Goal: Check status: Check status

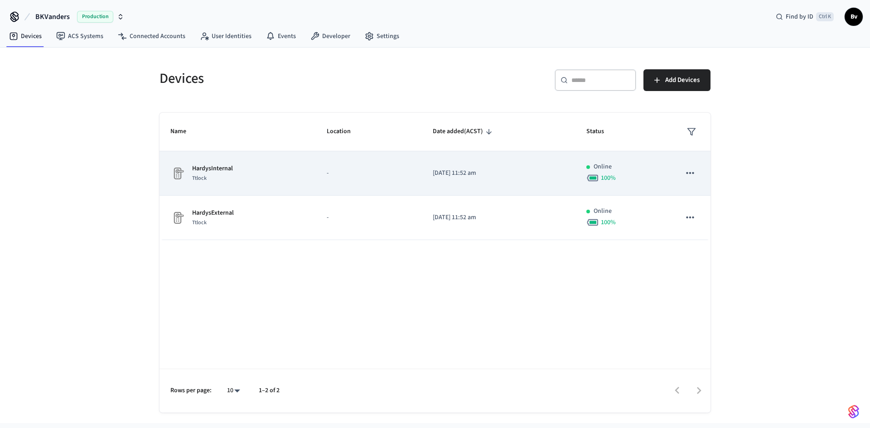
click at [234, 173] on div "HardysInternal Ttlock" at bounding box center [237, 173] width 135 height 19
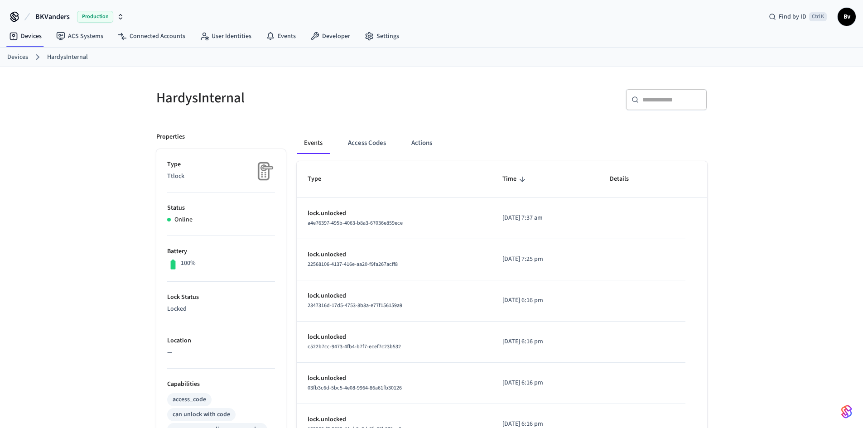
click at [16, 58] on link "Devices" at bounding box center [17, 58] width 21 height 10
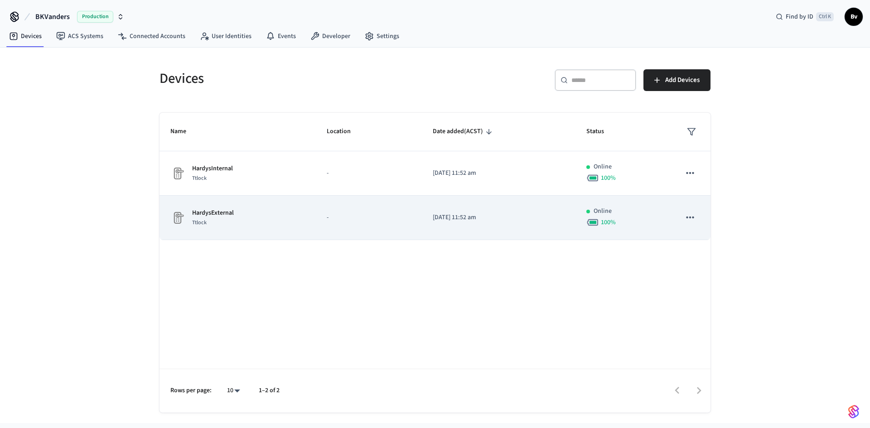
click at [219, 215] on p "HardysExternal" at bounding box center [213, 213] width 42 height 10
